Goal: Communication & Community: Answer question/provide support

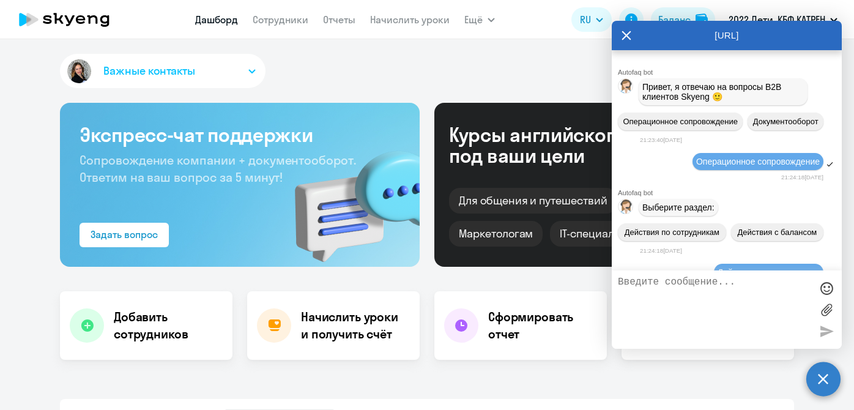
select select "30"
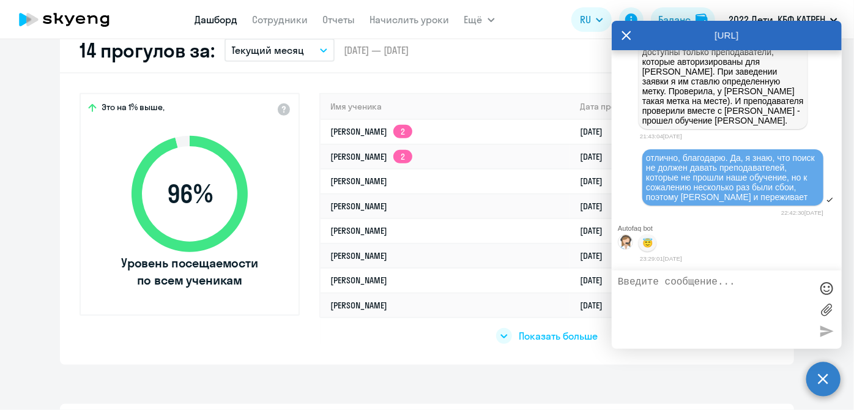
scroll to position [154986, 0]
click at [621, 31] on icon at bounding box center [626, 35] width 10 height 29
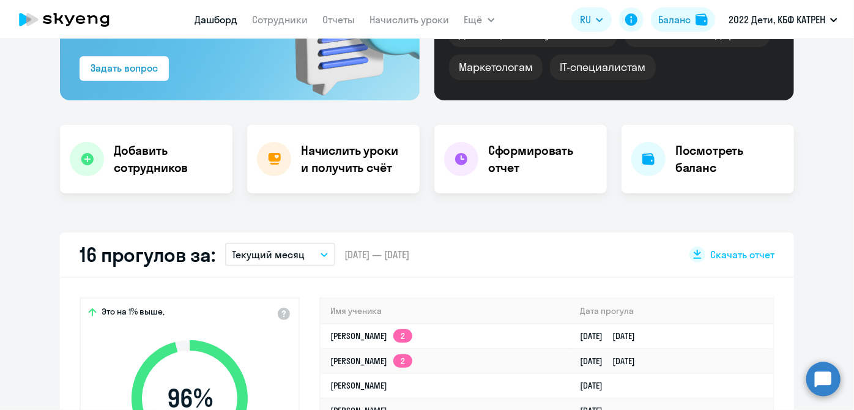
scroll to position [55, 0]
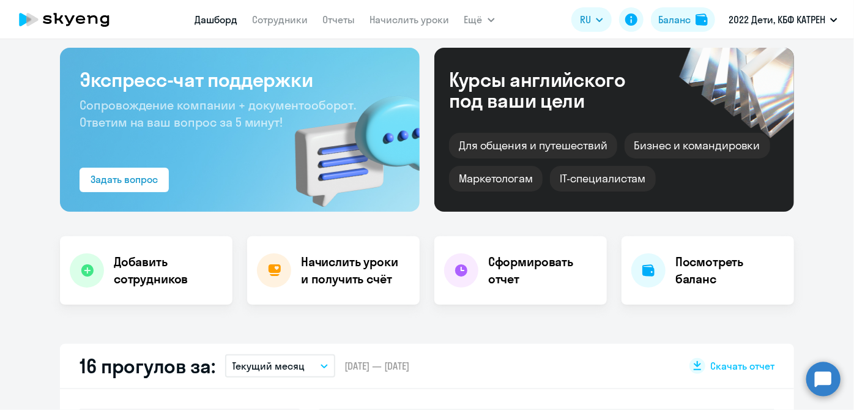
click at [821, 388] on circle at bounding box center [823, 378] width 34 height 34
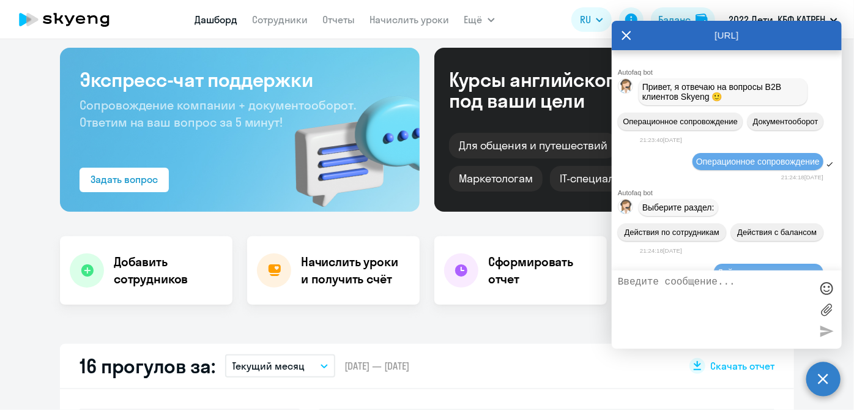
click at [696, 309] on textarea at bounding box center [714, 309] width 193 height 66
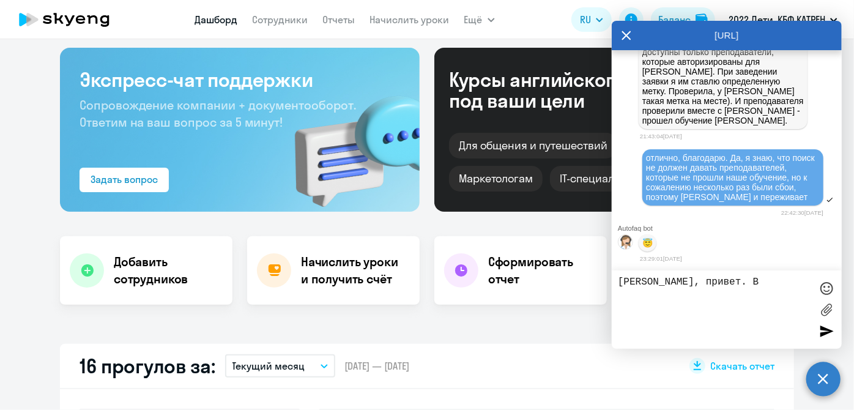
type textarea "[PERSON_NAME], привет. В н"
select select "30"
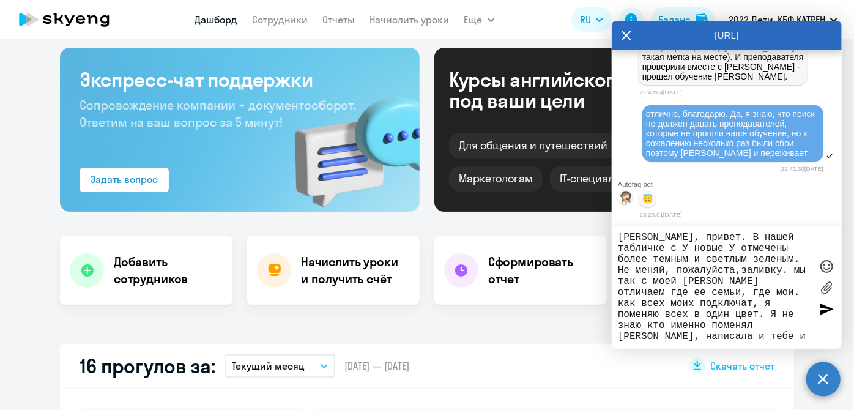
scroll to position [12, 0]
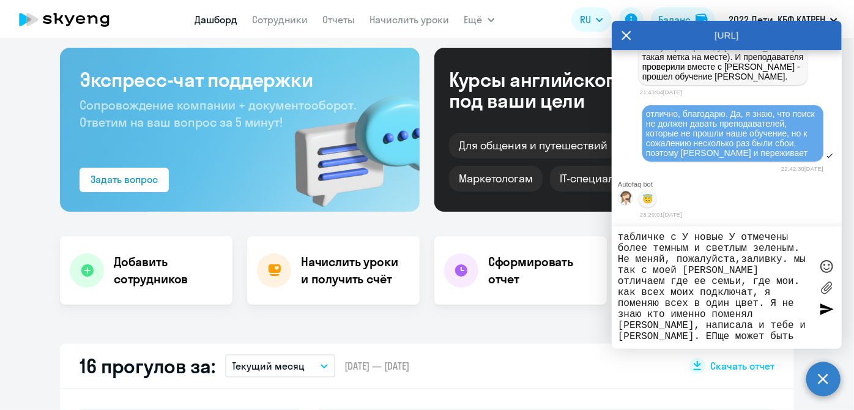
click at [781, 323] on textarea "[PERSON_NAME], привет. В нашей табличке с У новые У отмечены более темным и све…" at bounding box center [714, 287] width 193 height 110
click at [789, 333] on textarea "[PERSON_NAME], привет. В нашей табличке с У новые У отмечены более темным и све…" at bounding box center [714, 287] width 193 height 110
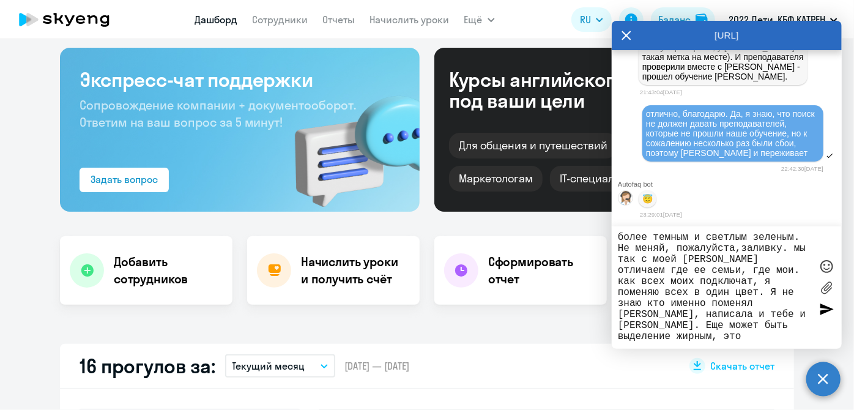
scroll to position [34, 0]
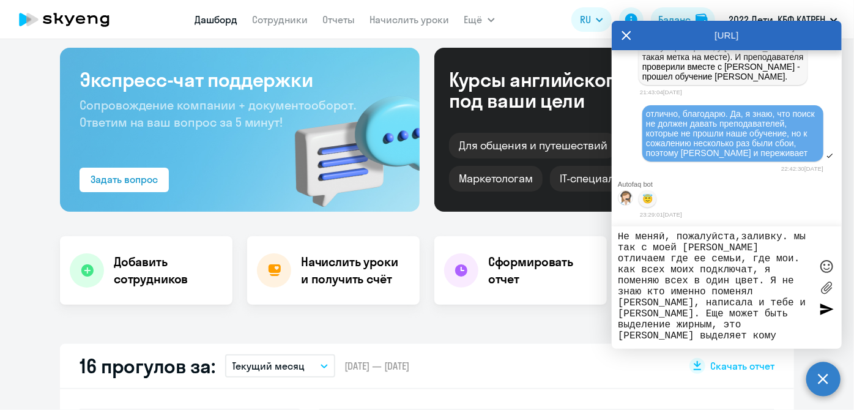
type textarea "[PERSON_NAME], привет. В нашей табличке с У новые У отмечены более темным и све…"
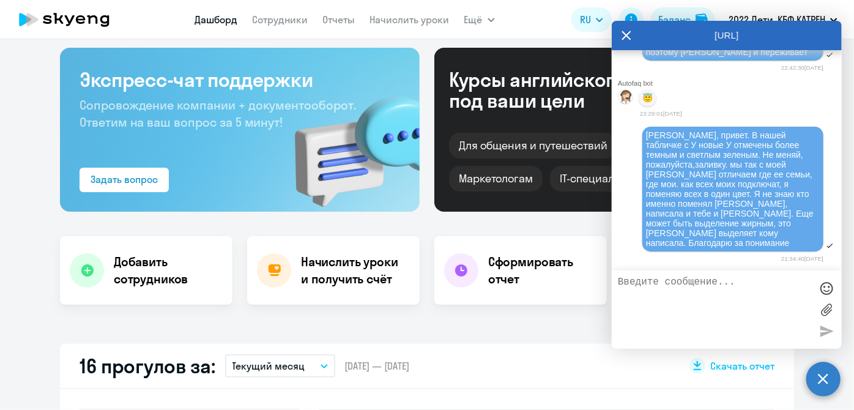
scroll to position [155454, 0]
